Goal: Transaction & Acquisition: Purchase product/service

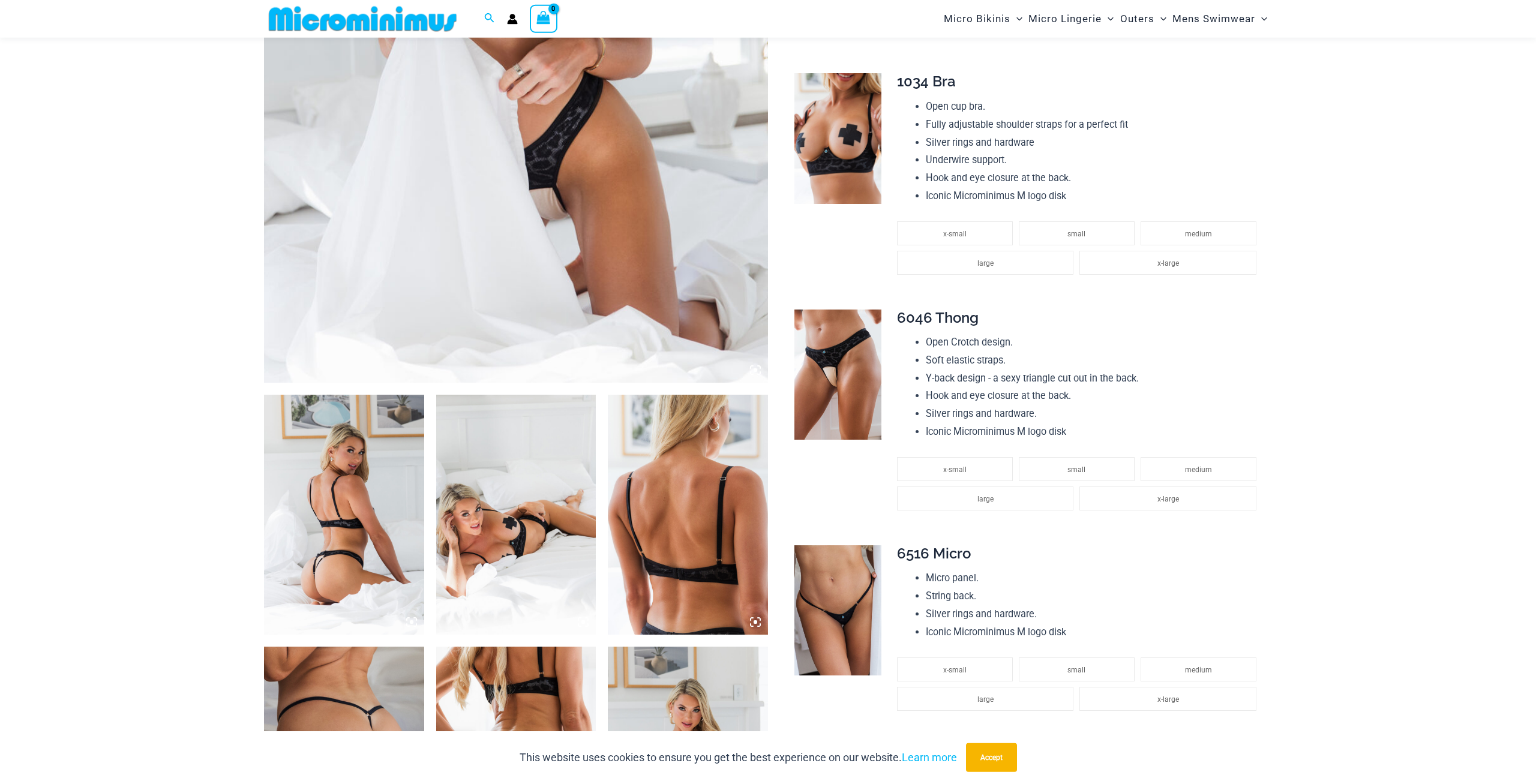
scroll to position [427, 0]
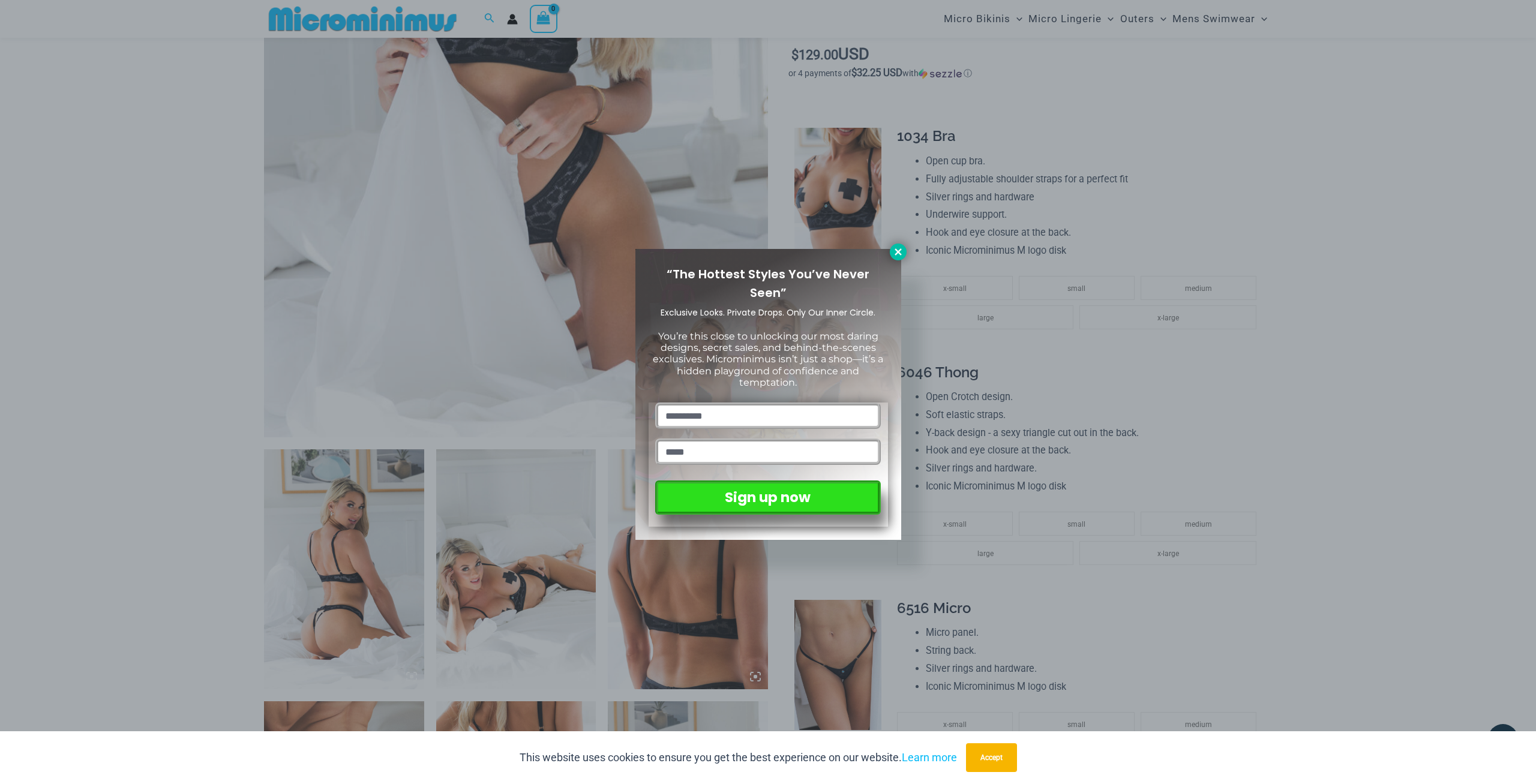
click at [903, 254] on icon at bounding box center [898, 252] width 11 height 11
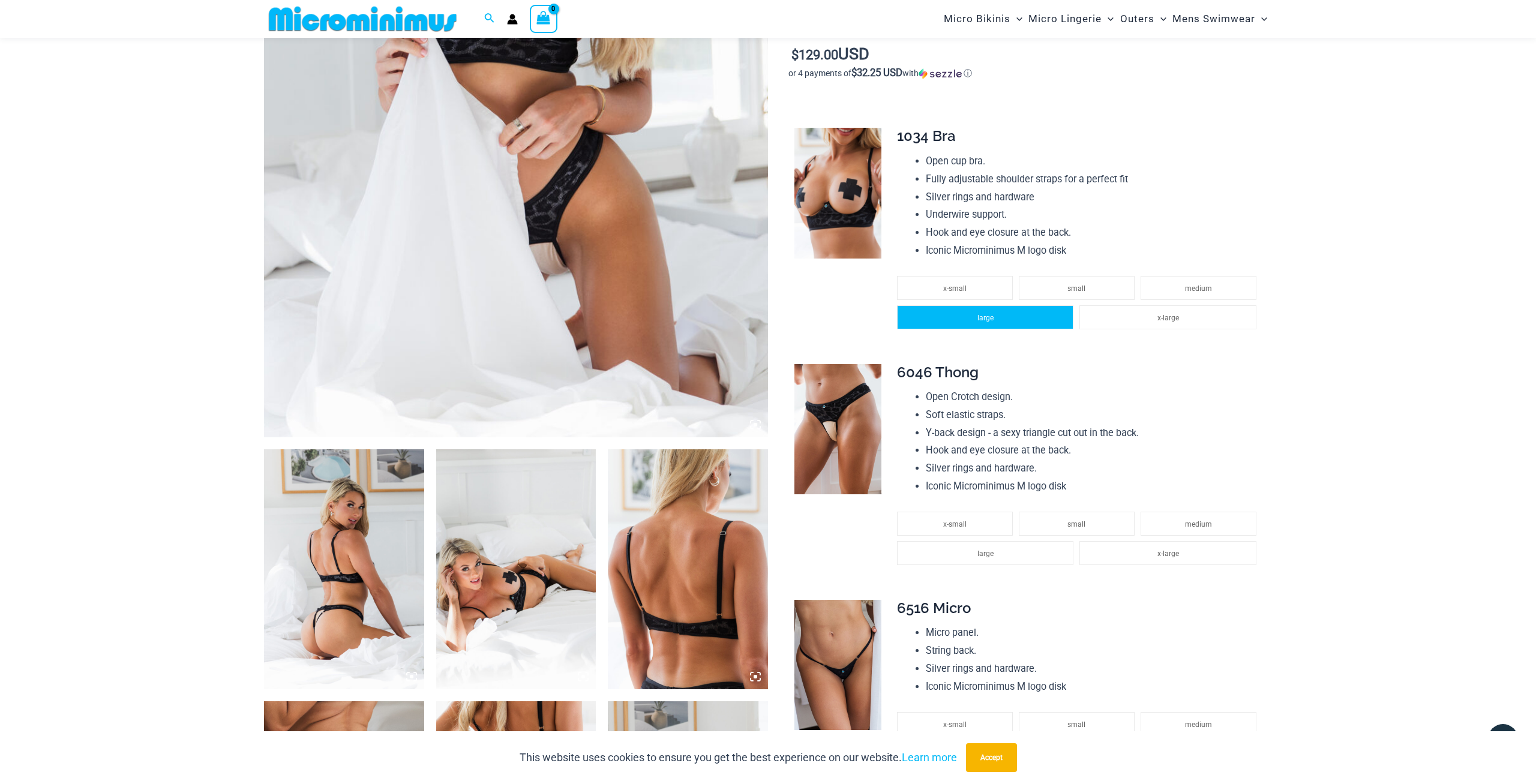
click at [1024, 310] on li "large" at bounding box center [985, 317] width 176 height 24
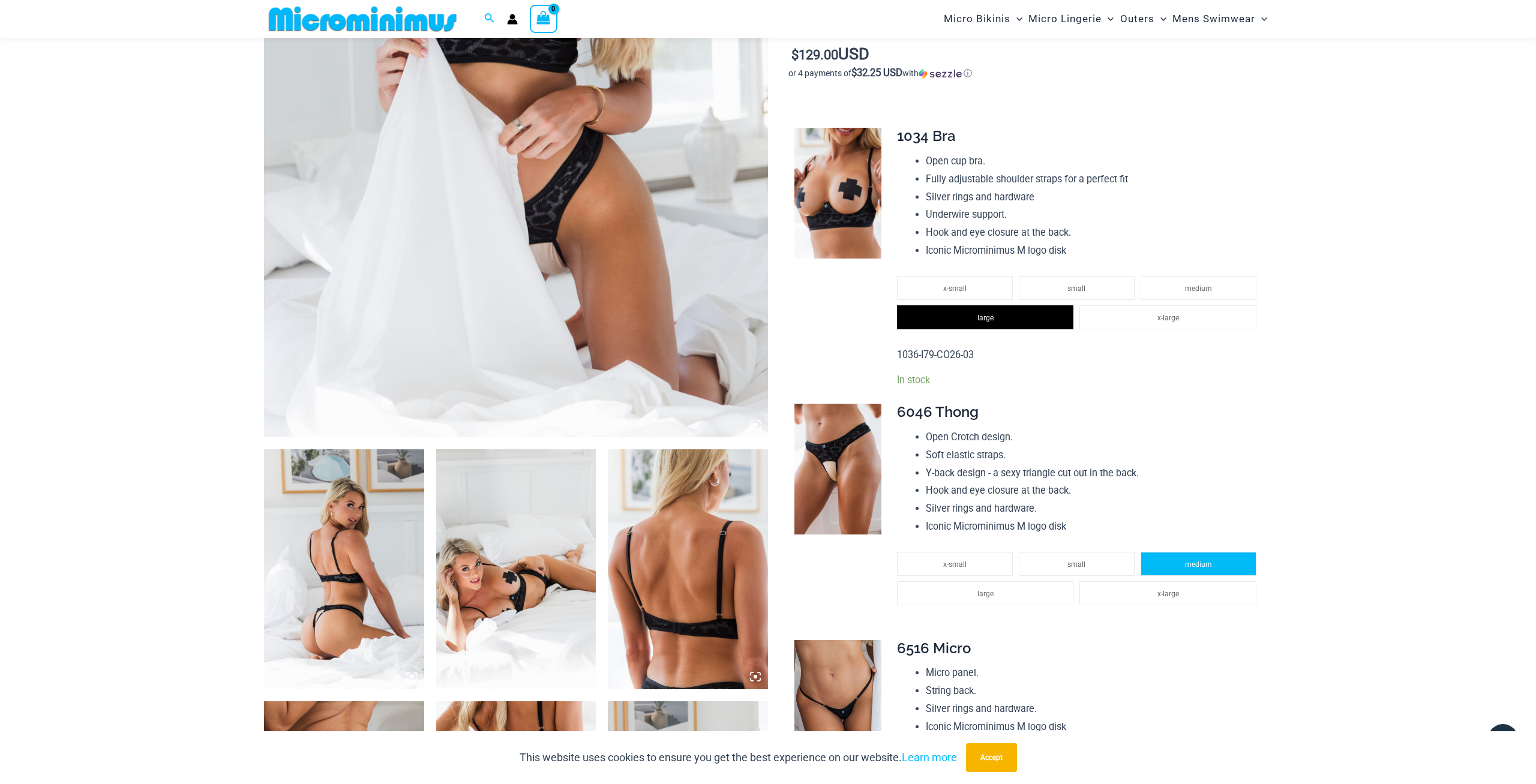
click at [1196, 557] on li "medium" at bounding box center [1198, 563] width 116 height 24
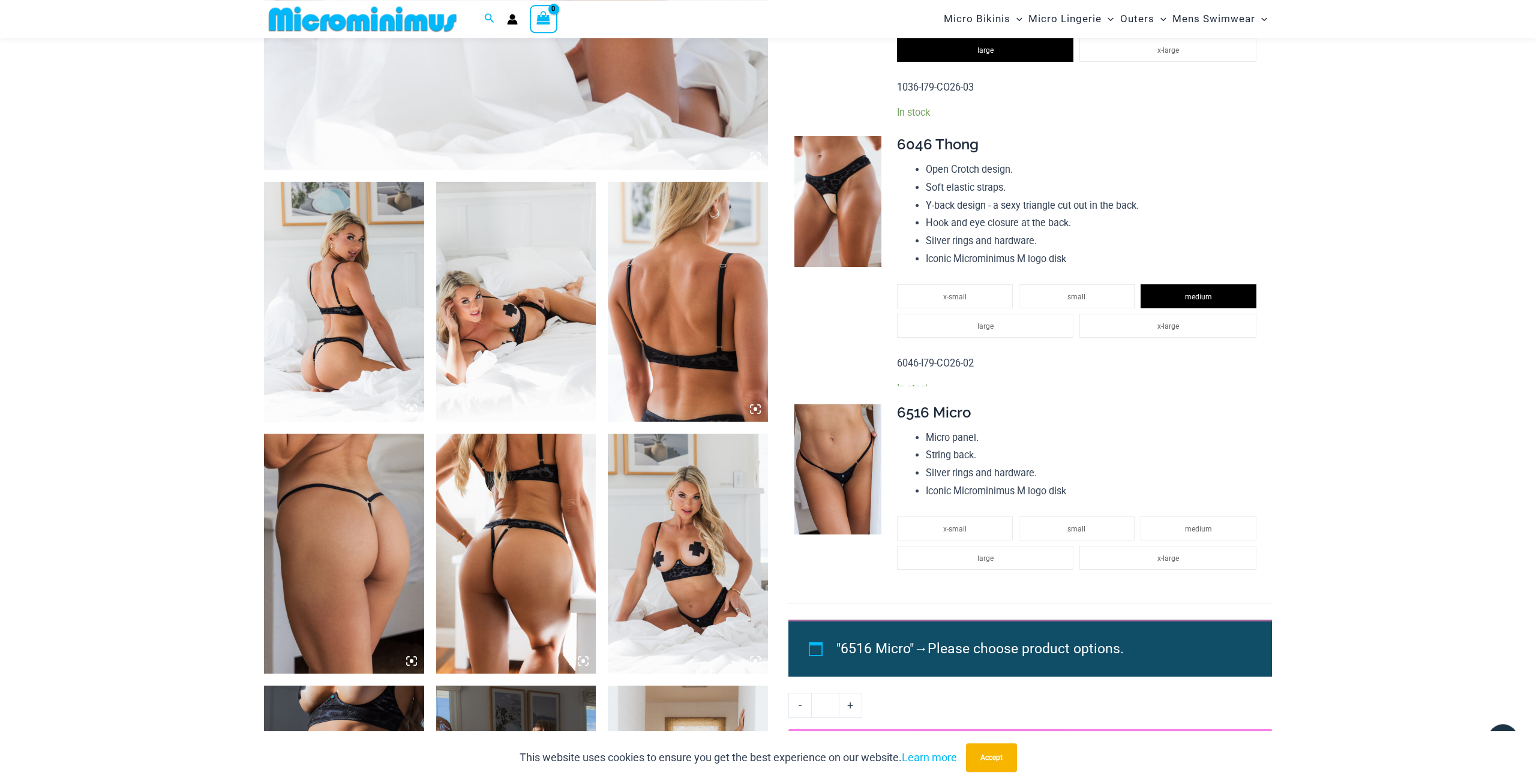
scroll to position [927, 0]
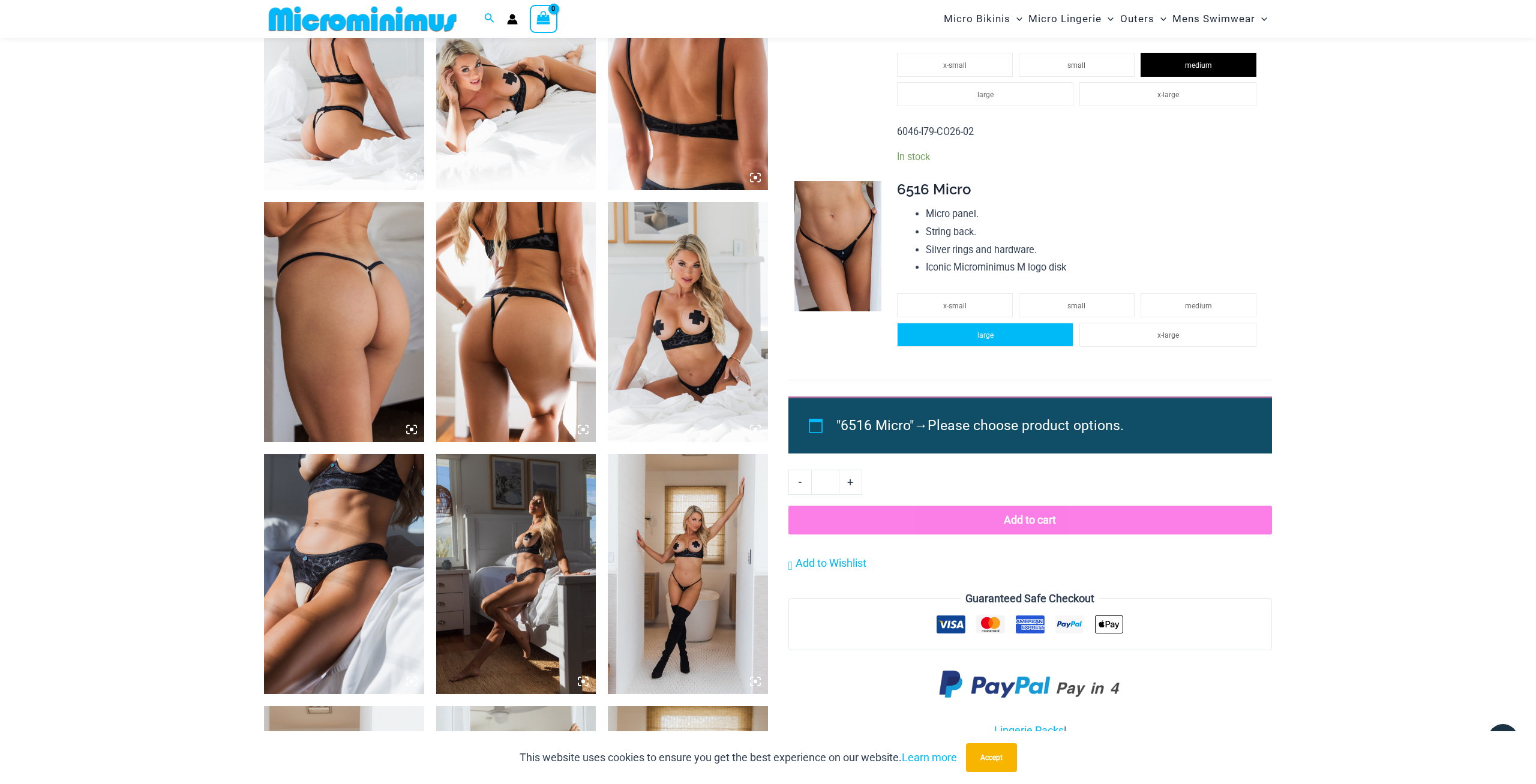
click at [984, 335] on span "large" at bounding box center [984, 335] width 16 height 8
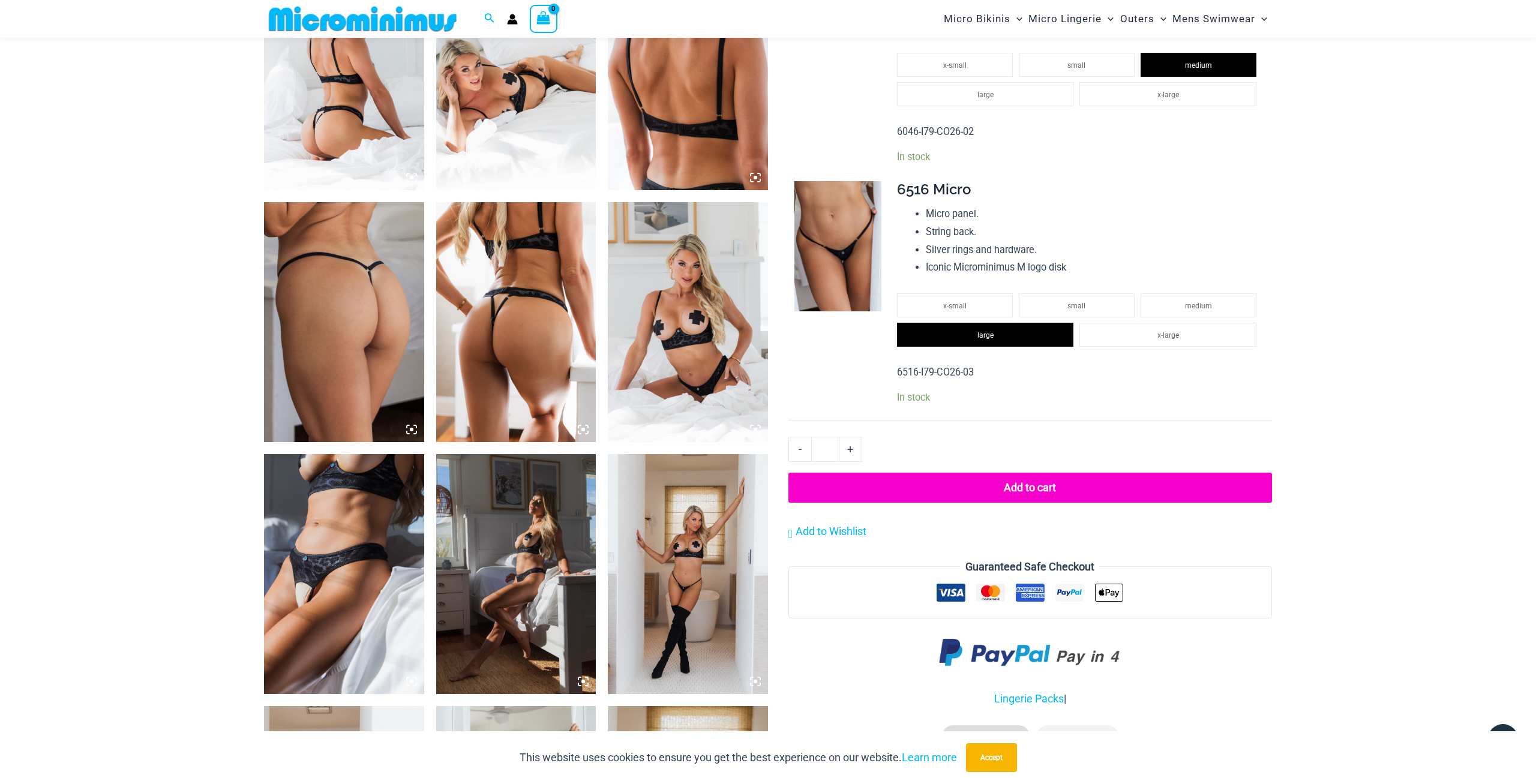
click at [1059, 483] on button "Add to cart" at bounding box center [1030, 487] width 484 height 30
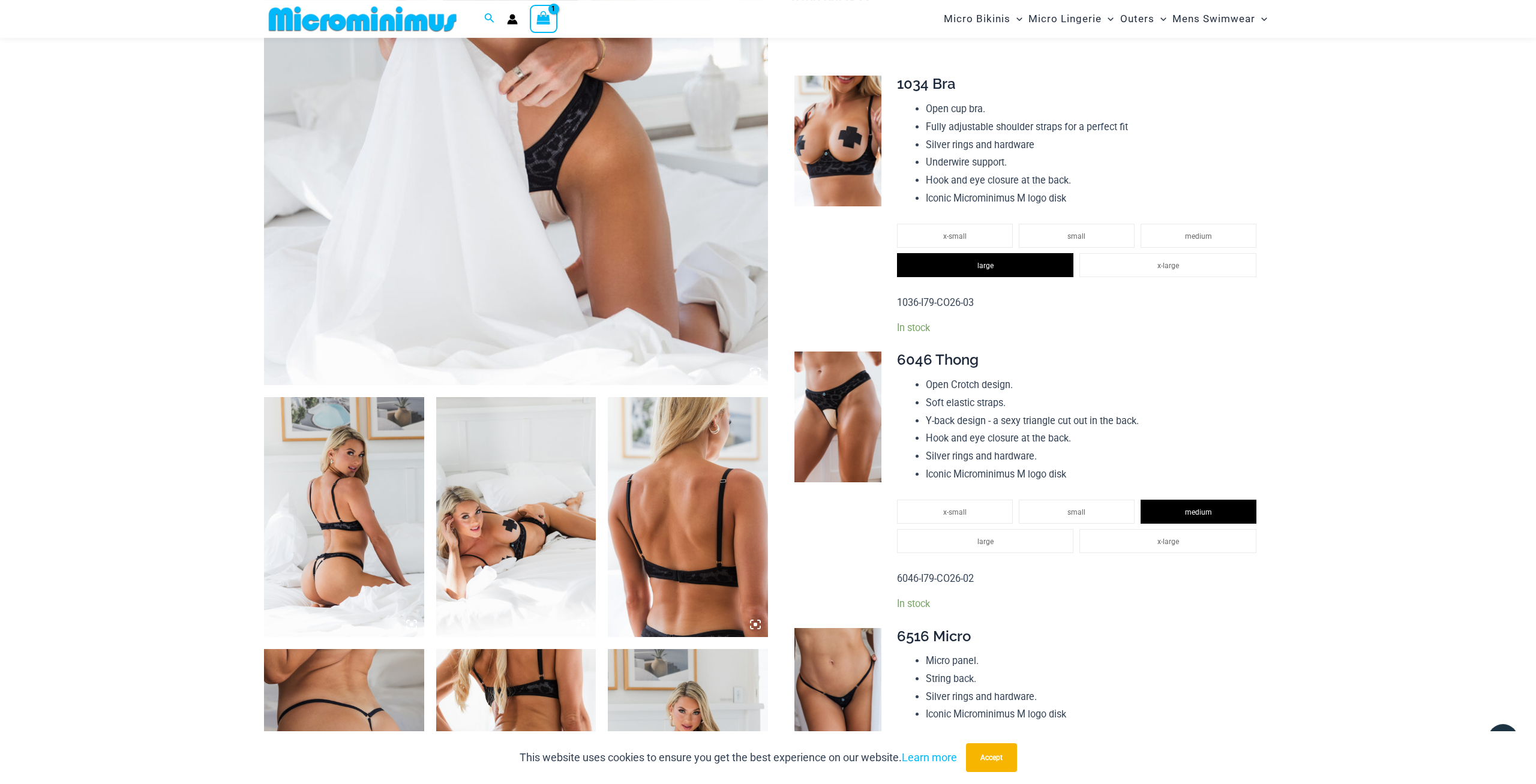
scroll to position [486, 0]
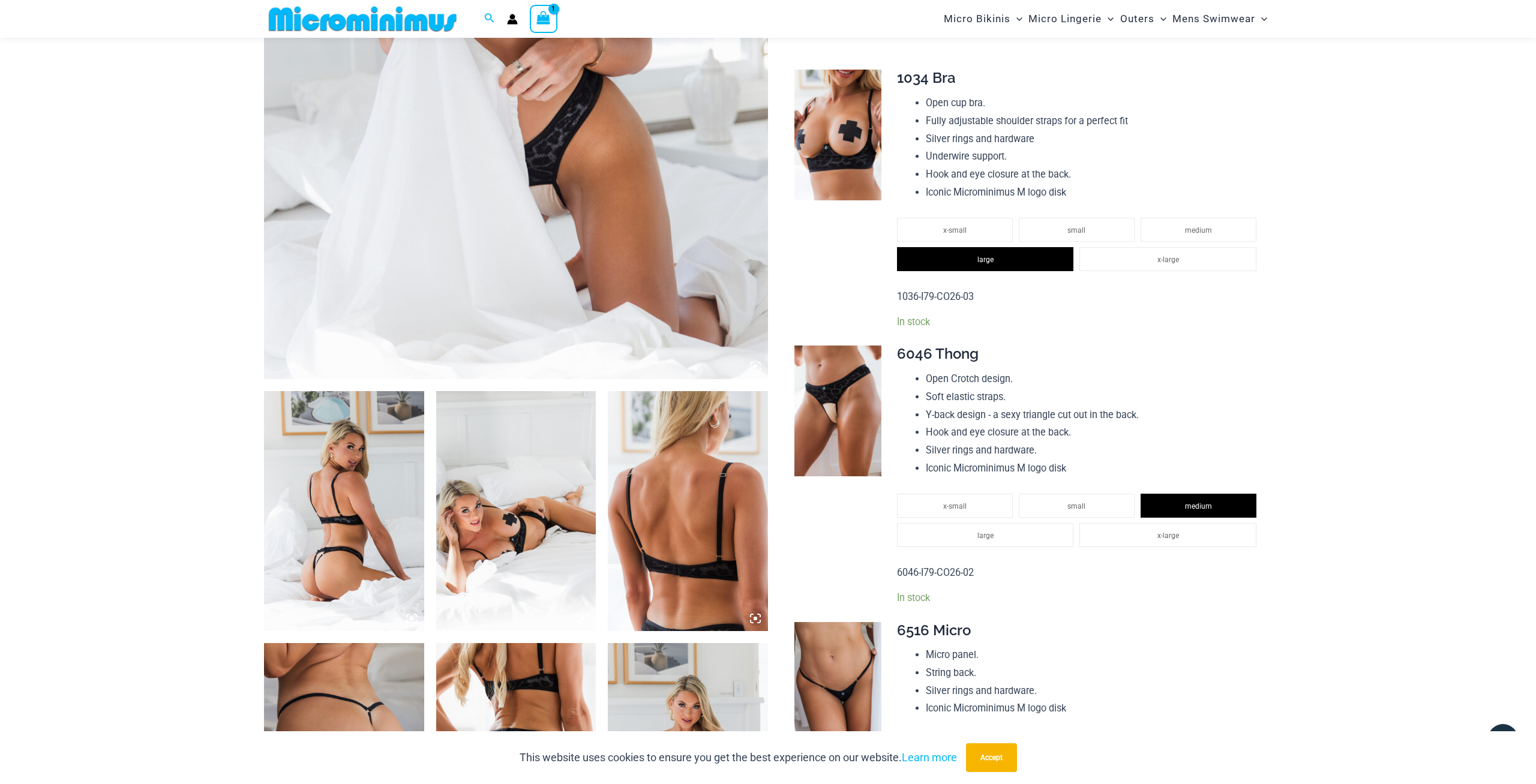
click at [321, 425] on img at bounding box center [344, 511] width 160 height 240
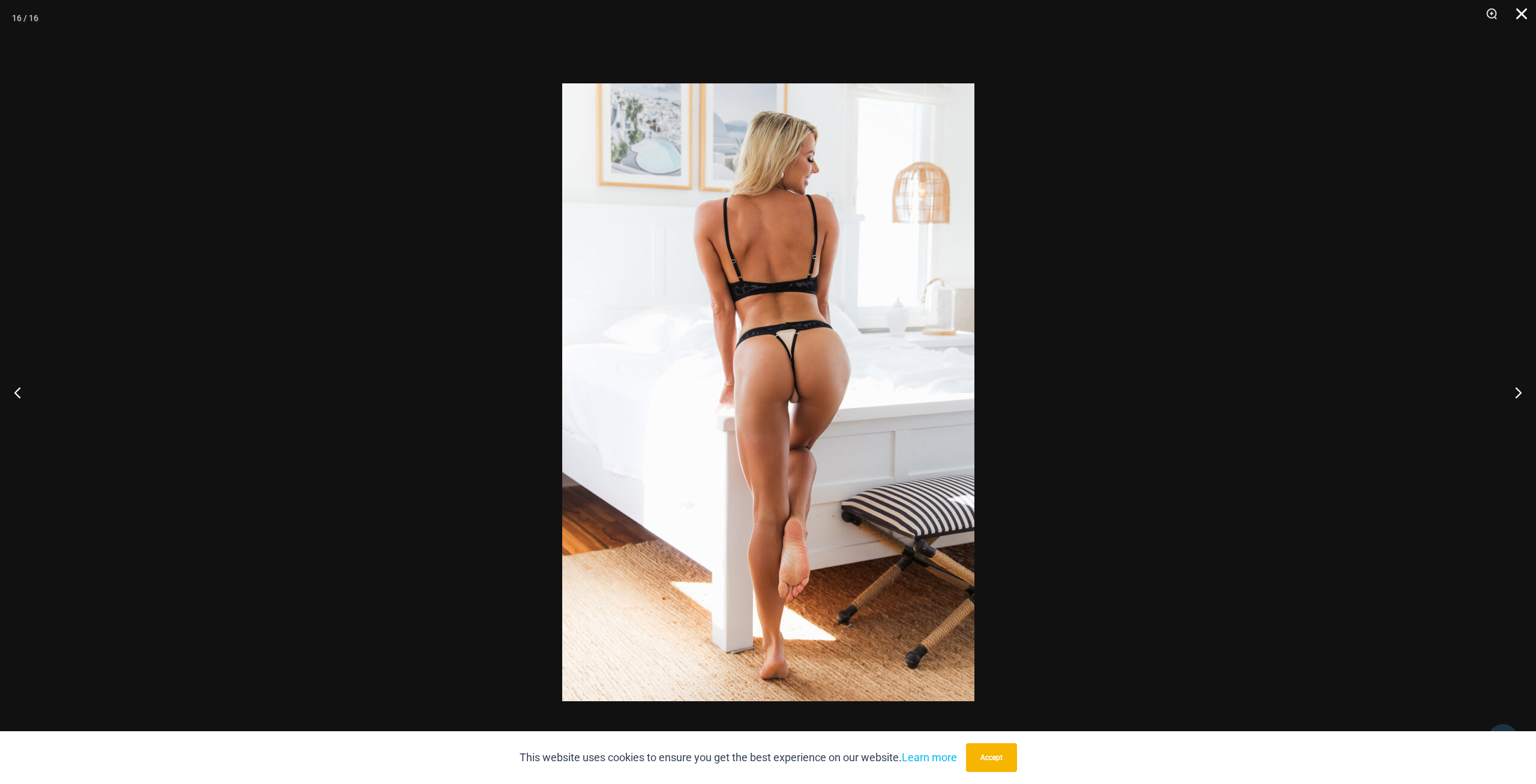
click at [1519, 15] on button "Close" at bounding box center [1517, 18] width 30 height 36
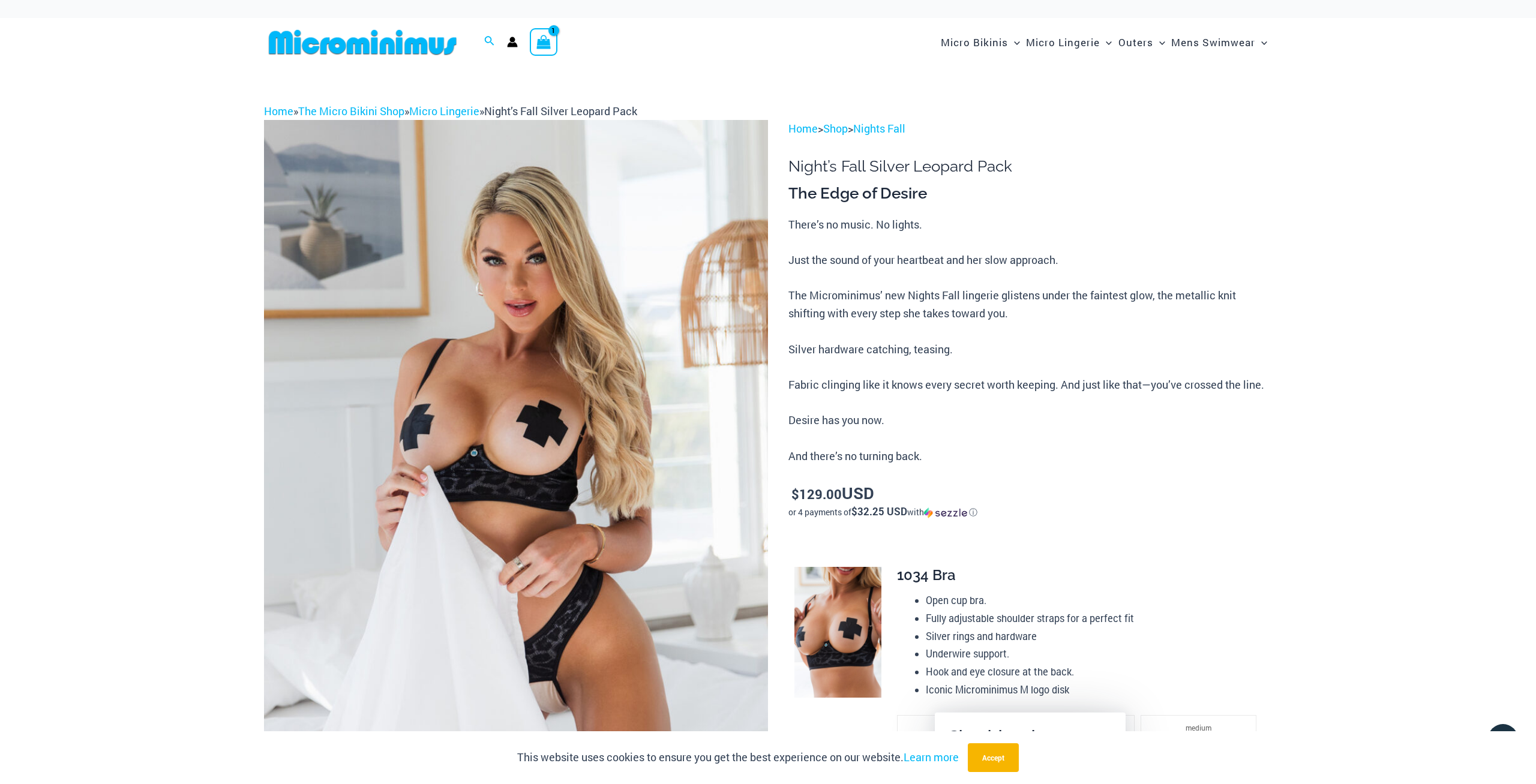
type input "**********"
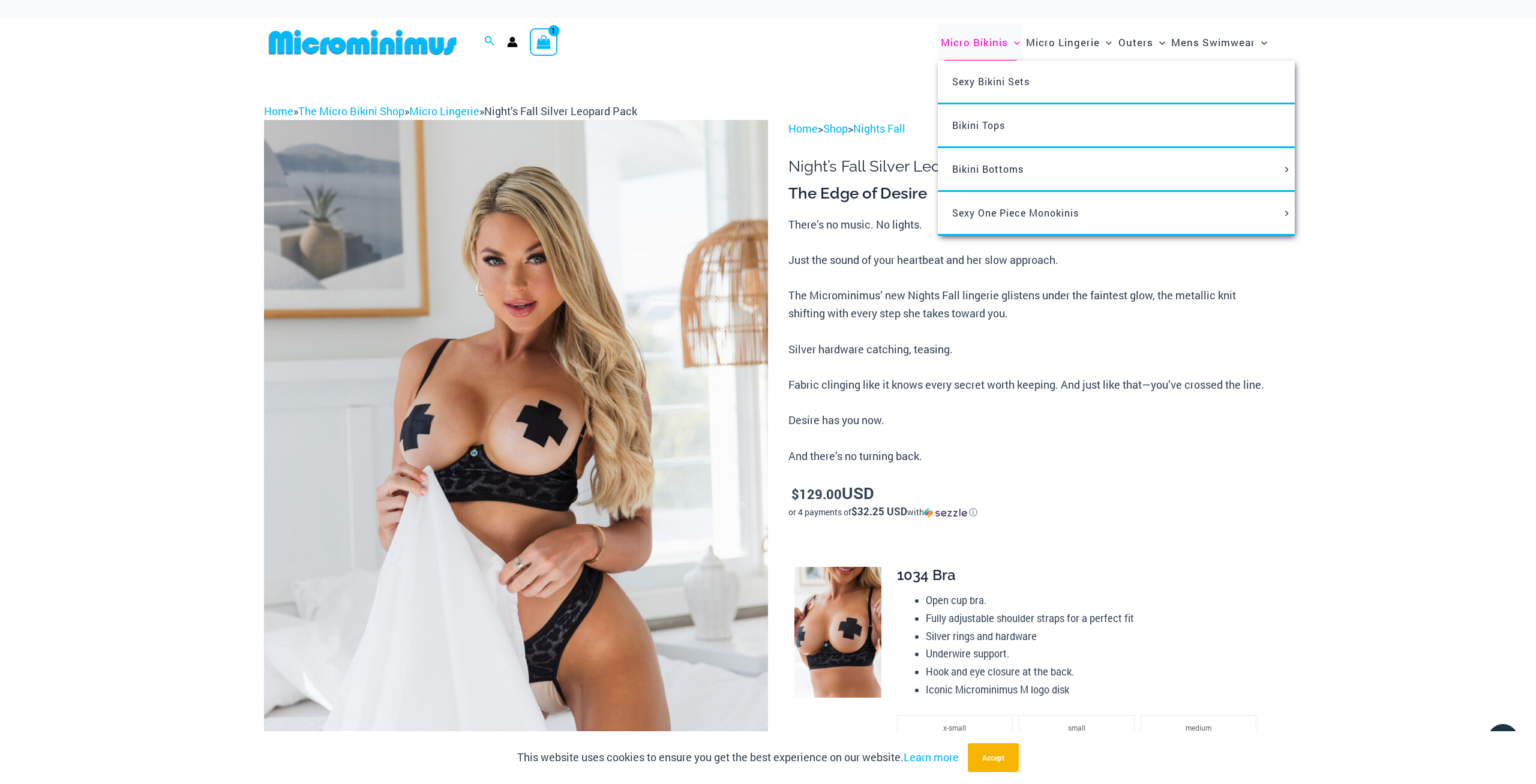
click at [994, 43] on span "Micro Bikinis" at bounding box center [974, 42] width 67 height 31
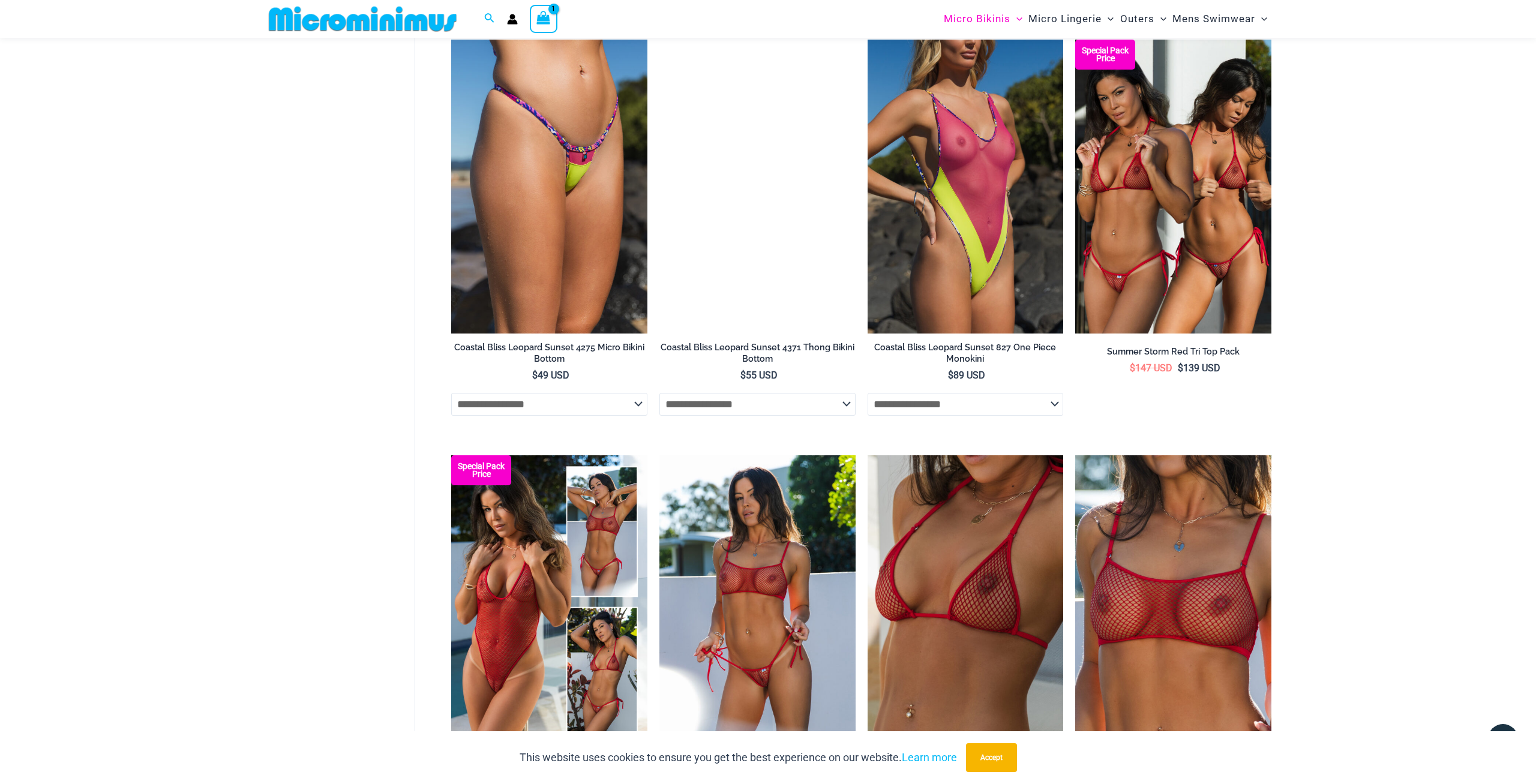
scroll to position [2359, 0]
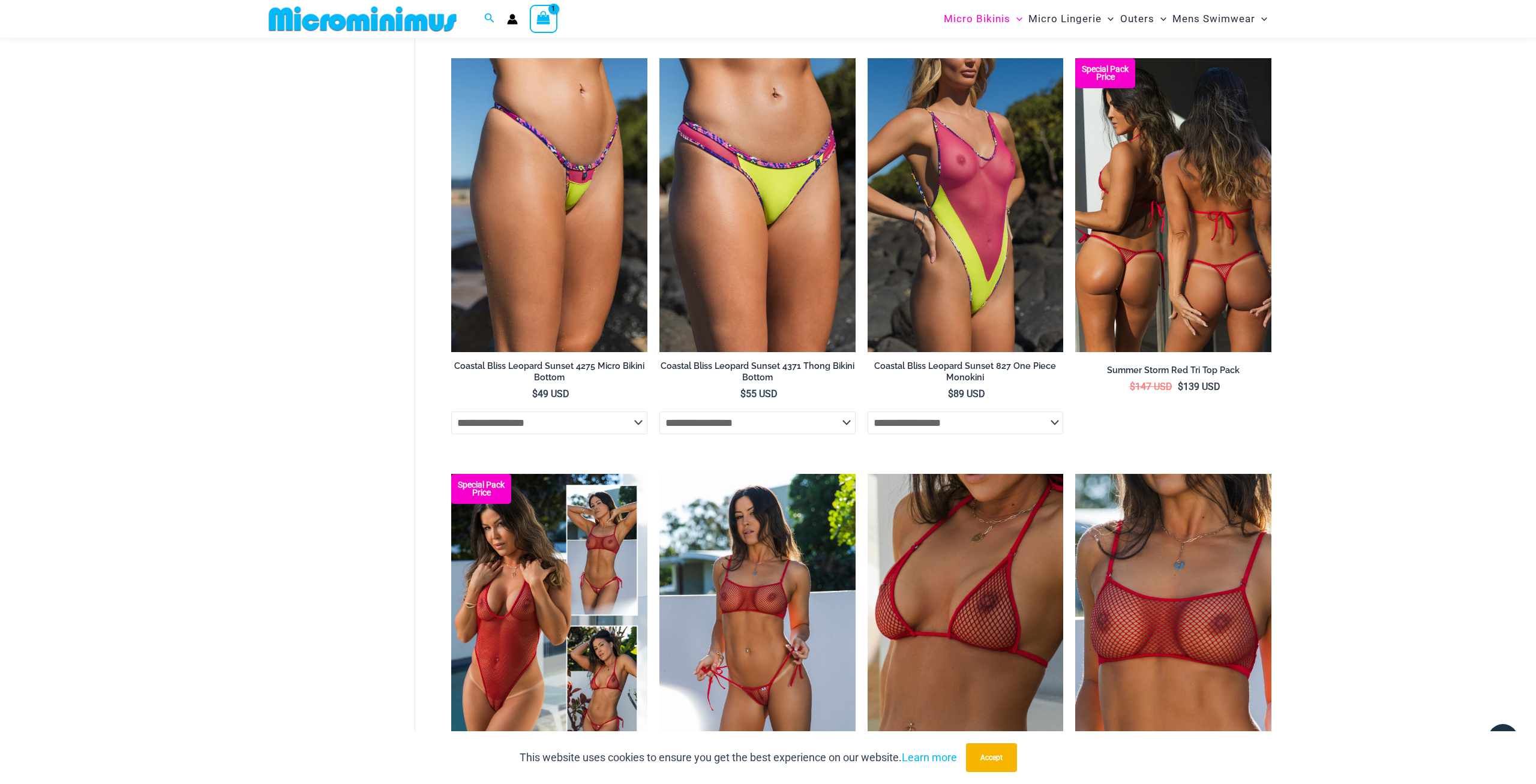
click at [1218, 210] on img at bounding box center [1174, 205] width 197 height 294
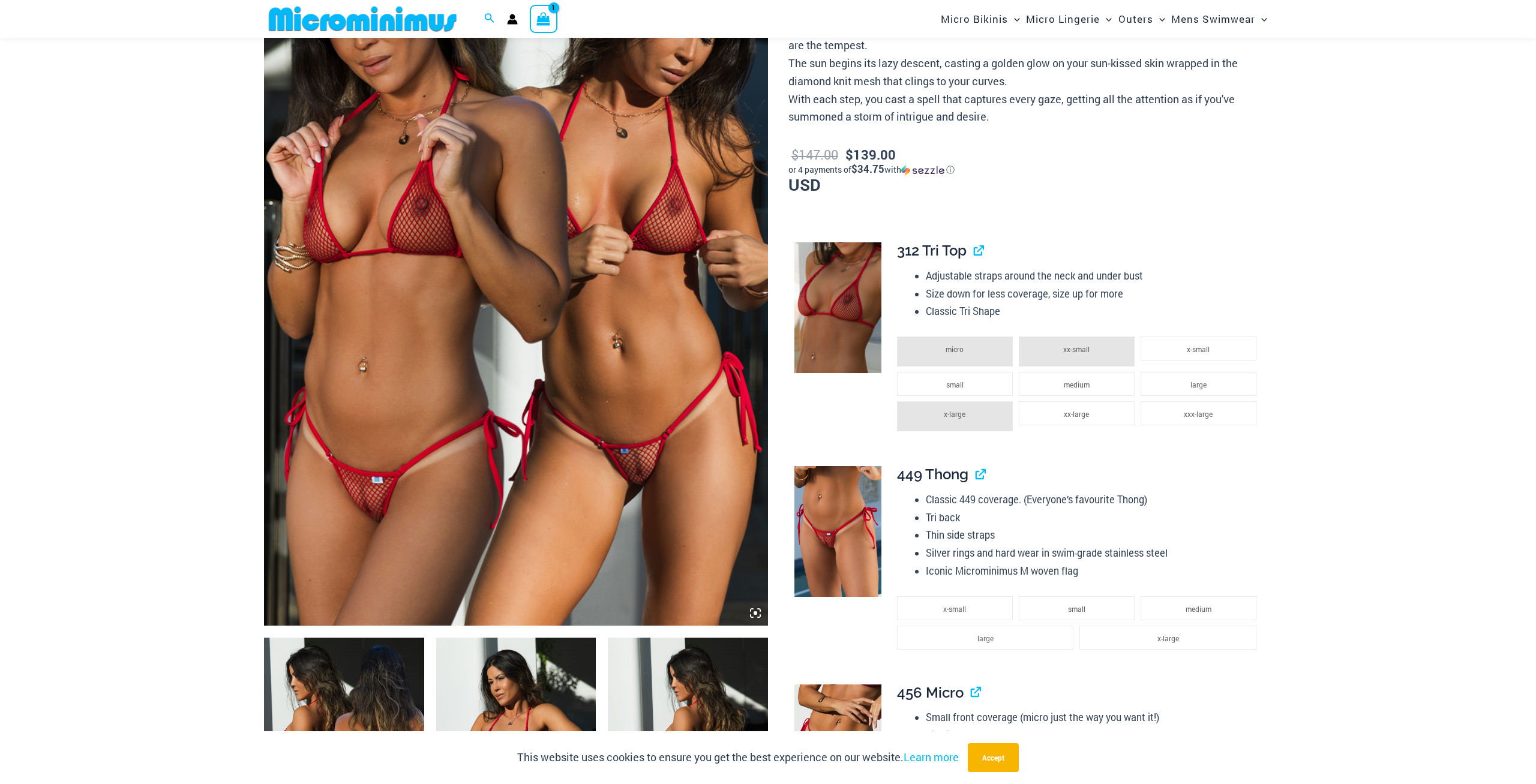
scroll to position [426, 0]
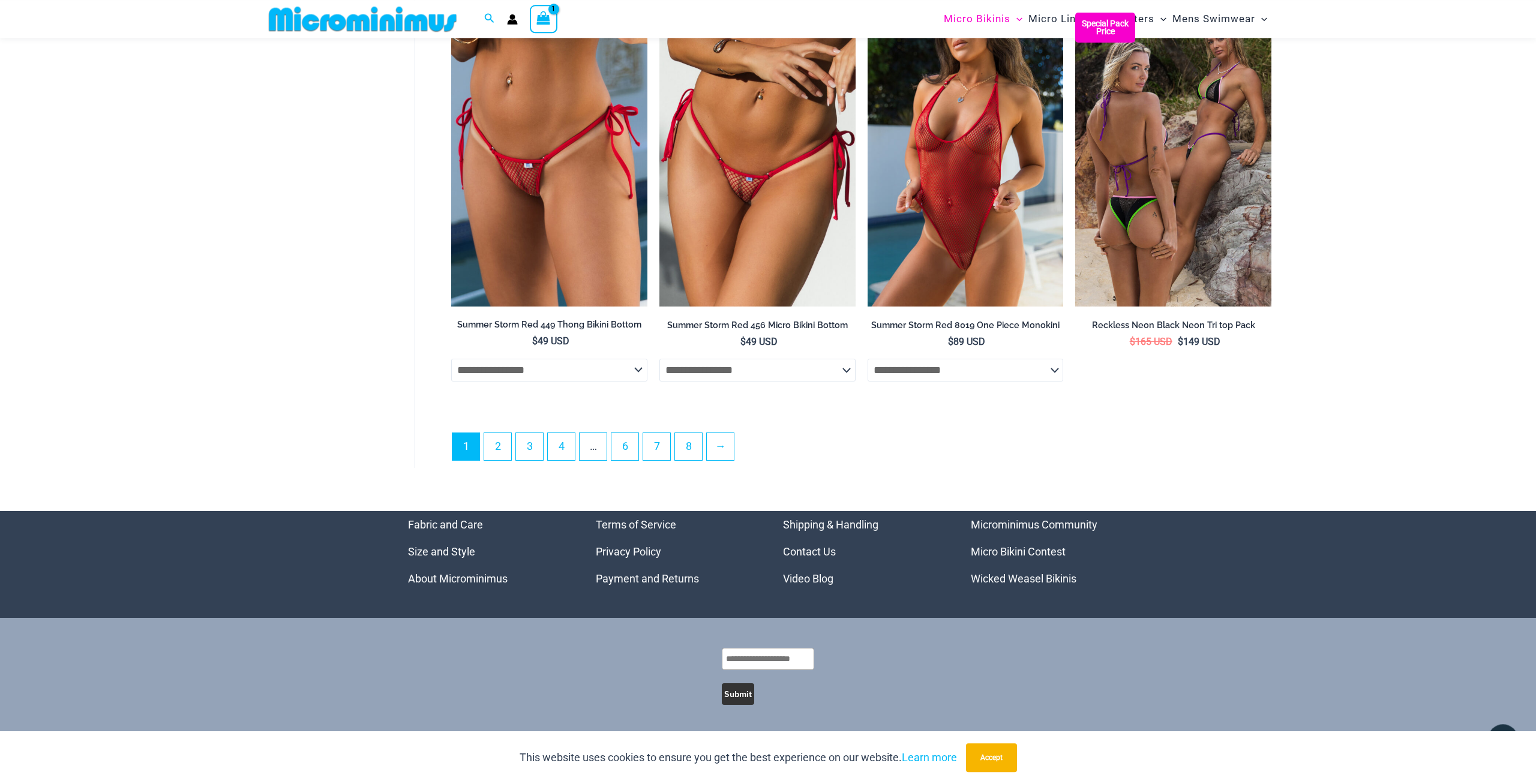
scroll to position [3232, 0]
click at [501, 451] on link "2" at bounding box center [497, 446] width 27 height 28
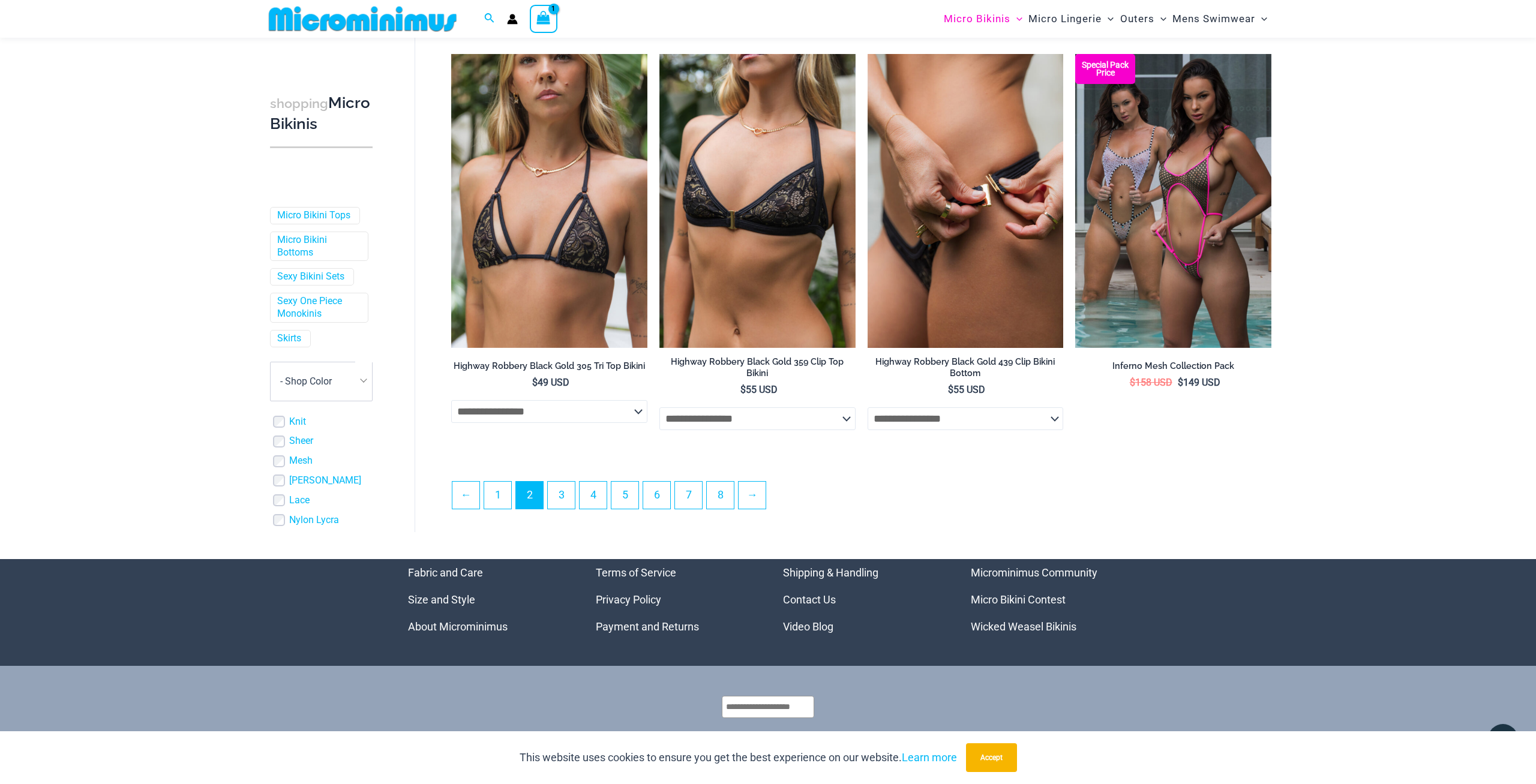
scroll to position [2983, 0]
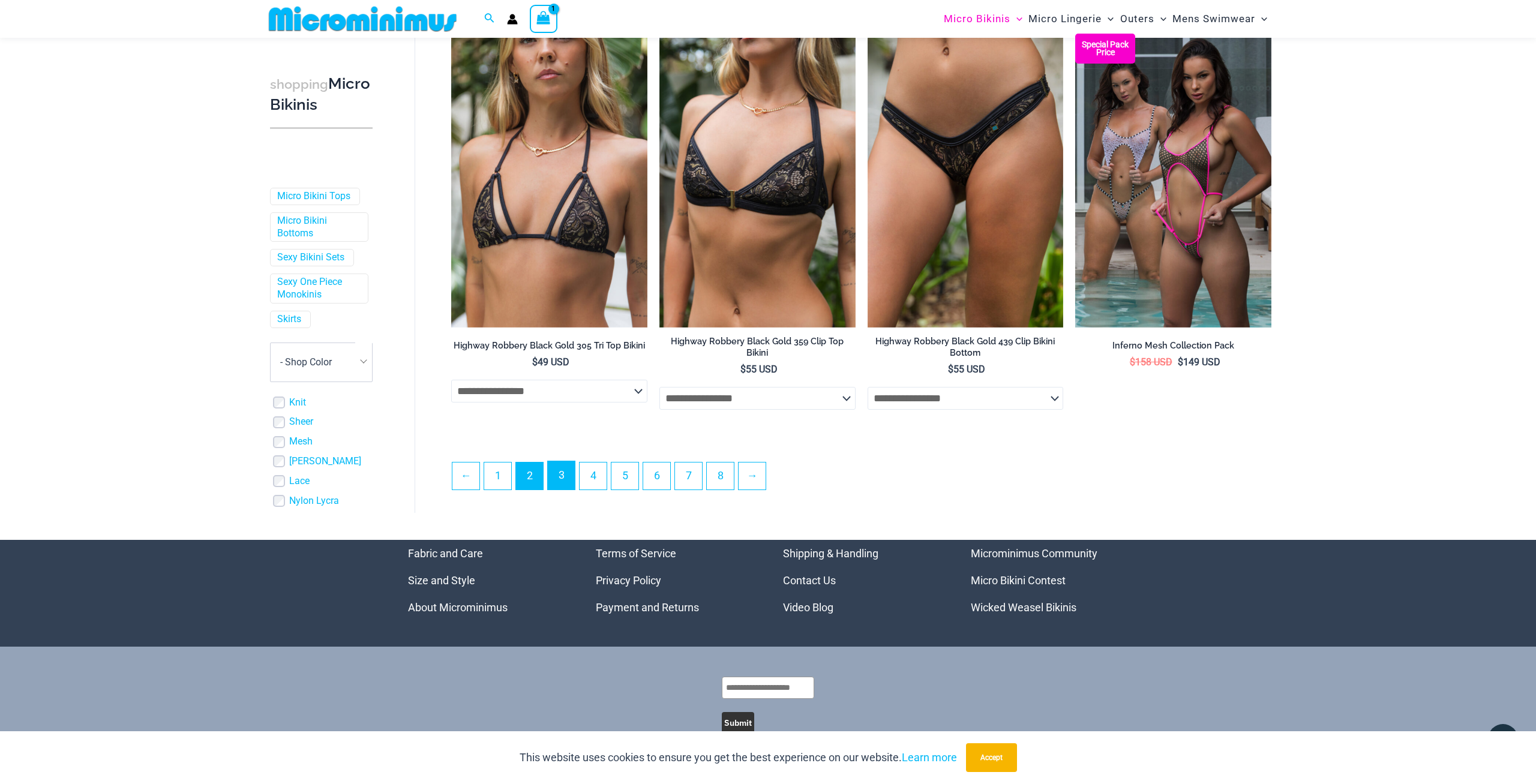
drag, startPoint x: 555, startPoint y: 474, endPoint x: 562, endPoint y: 475, distance: 7.1
click at [555, 474] on link "3" at bounding box center [561, 475] width 27 height 28
